Goal: Information Seeking & Learning: Learn about a topic

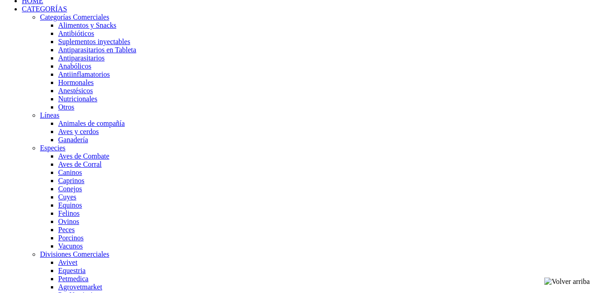
scroll to position [670, 0]
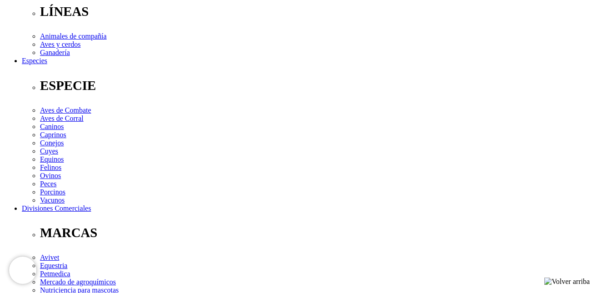
scroll to position [297, 0]
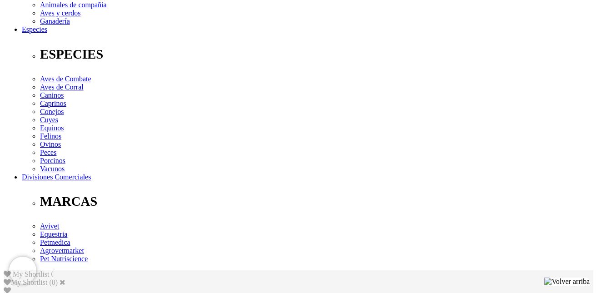
scroll to position [294, 0]
